Goal: Transaction & Acquisition: Purchase product/service

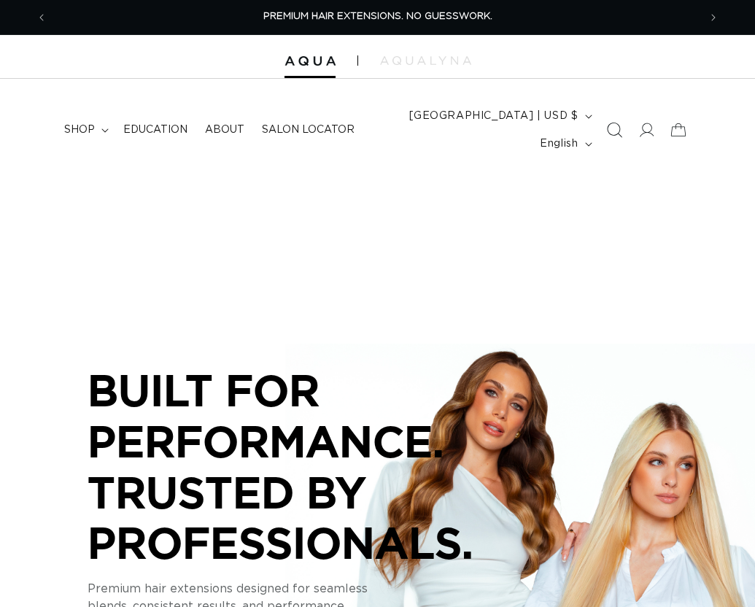
click at [616, 132] on icon "Search" at bounding box center [613, 130] width 15 height 15
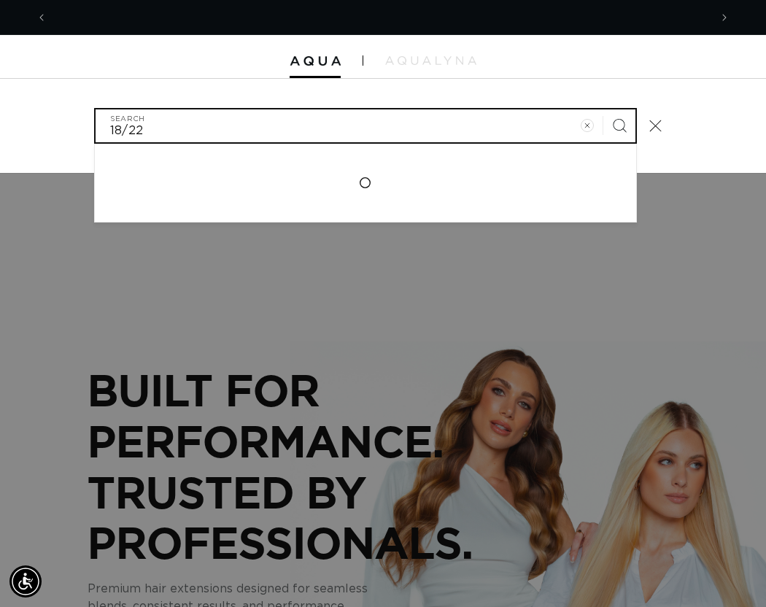
scroll to position [0, 662]
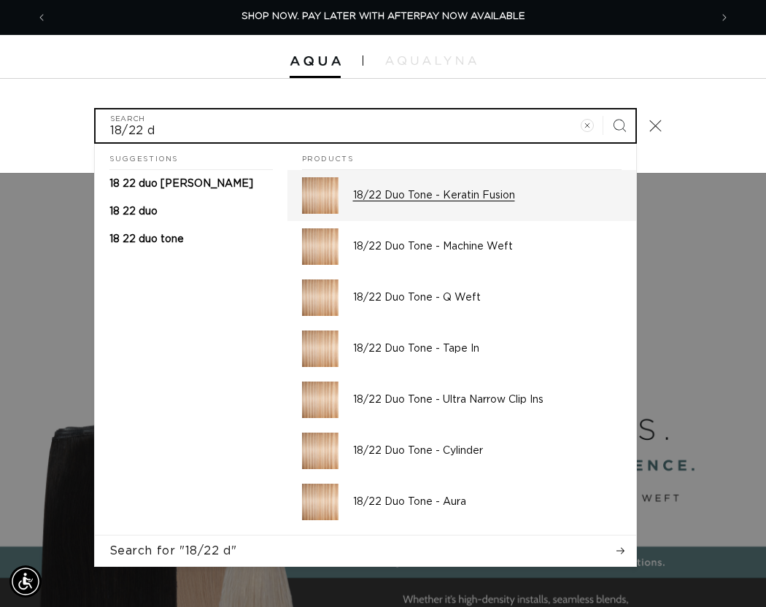
type input "18/22 d"
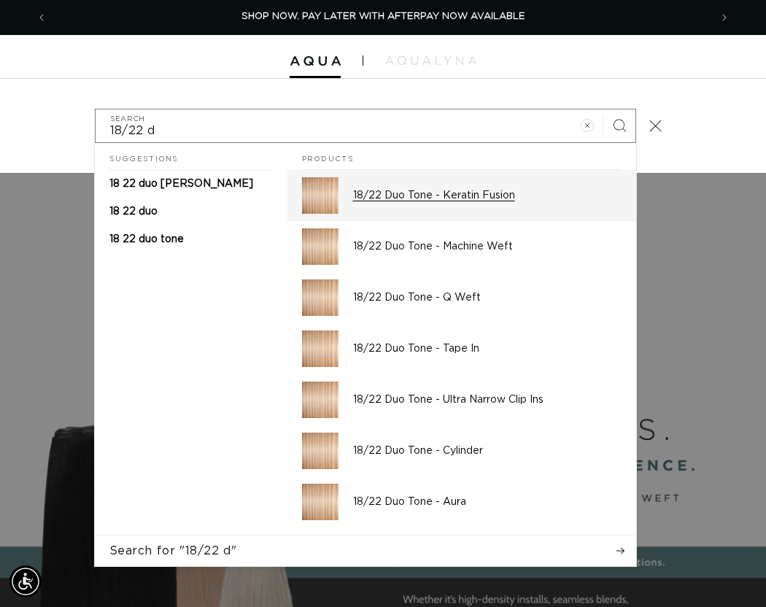
click at [416, 198] on p "18/22 Duo Tone - Keratin Fusion" at bounding box center [487, 195] width 268 height 13
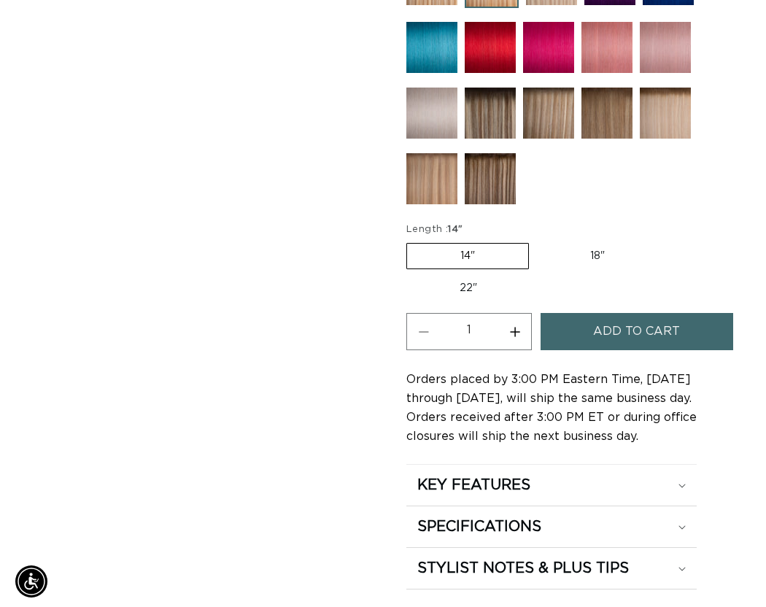
scroll to position [0, 651]
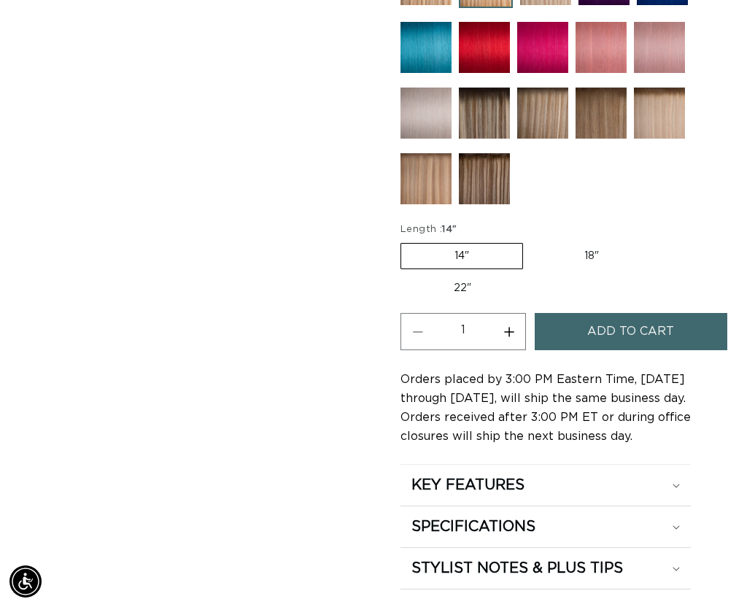
click at [588, 254] on label "18" Variant sold out or unavailable" at bounding box center [591, 256] width 121 height 25
click at [531, 241] on input "18" Variant sold out or unavailable" at bounding box center [530, 240] width 1 height 1
radio input "true"
click at [514, 332] on button "Increase quantity for 18/22 Duo Tone - Keratin Fusion" at bounding box center [508, 331] width 33 height 37
type input "2"
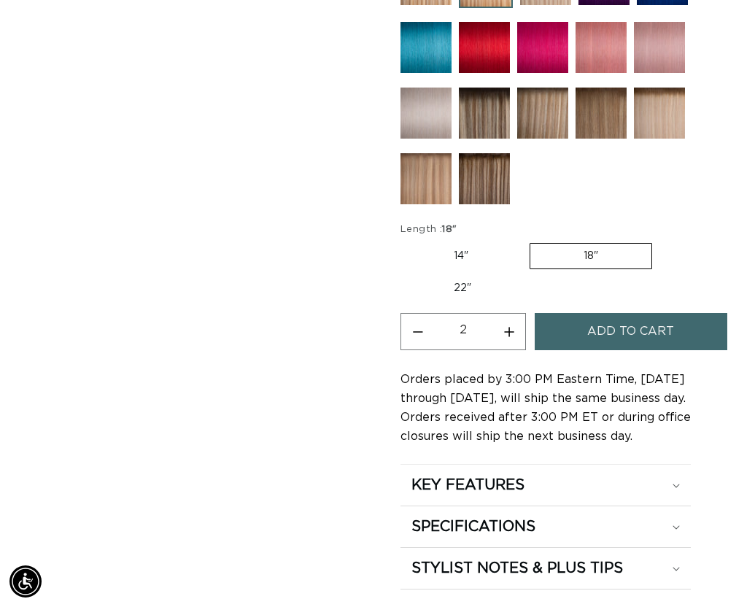
click at [588, 334] on span "Add to cart" at bounding box center [630, 331] width 87 height 37
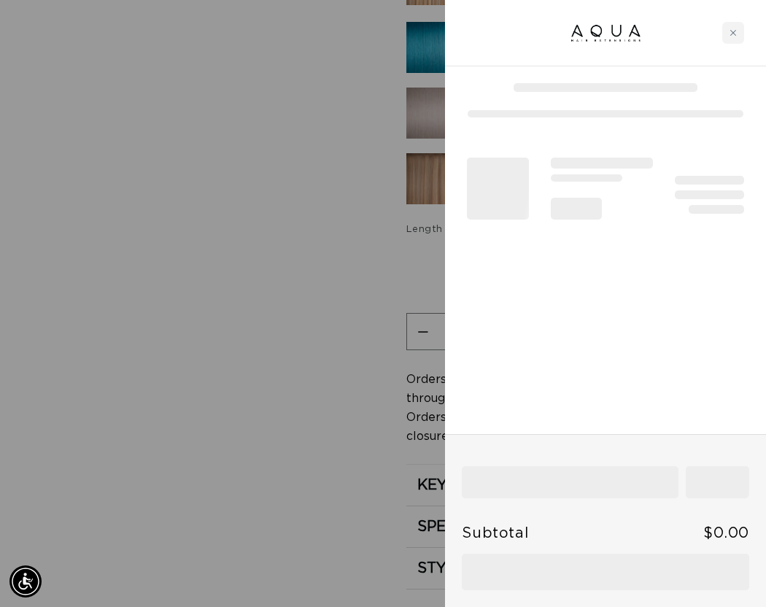
scroll to position [0, 1324]
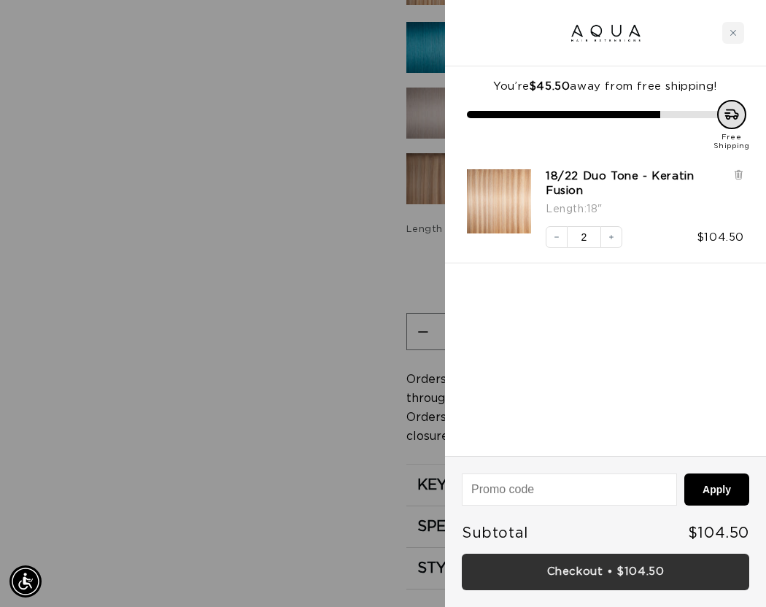
click at [624, 564] on link "Checkout • $104.50" at bounding box center [605, 572] width 287 height 37
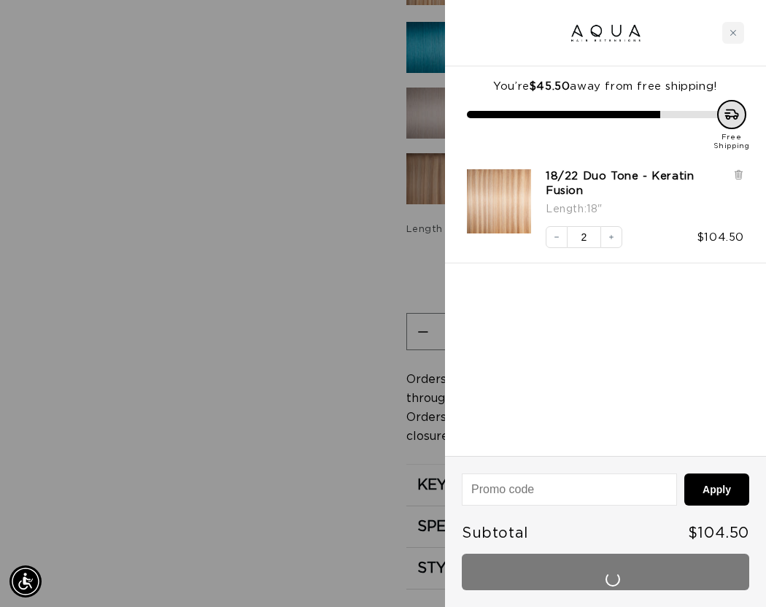
scroll to position [0, 0]
